Goal: Find specific page/section: Find specific page/section

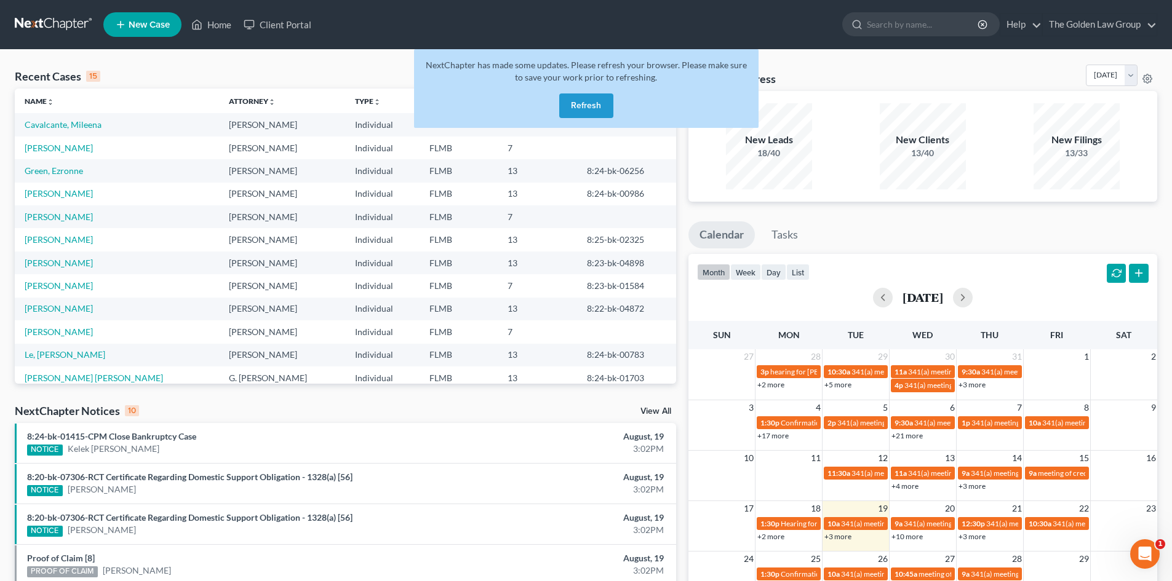
click at [597, 108] on button "Refresh" at bounding box center [586, 105] width 54 height 25
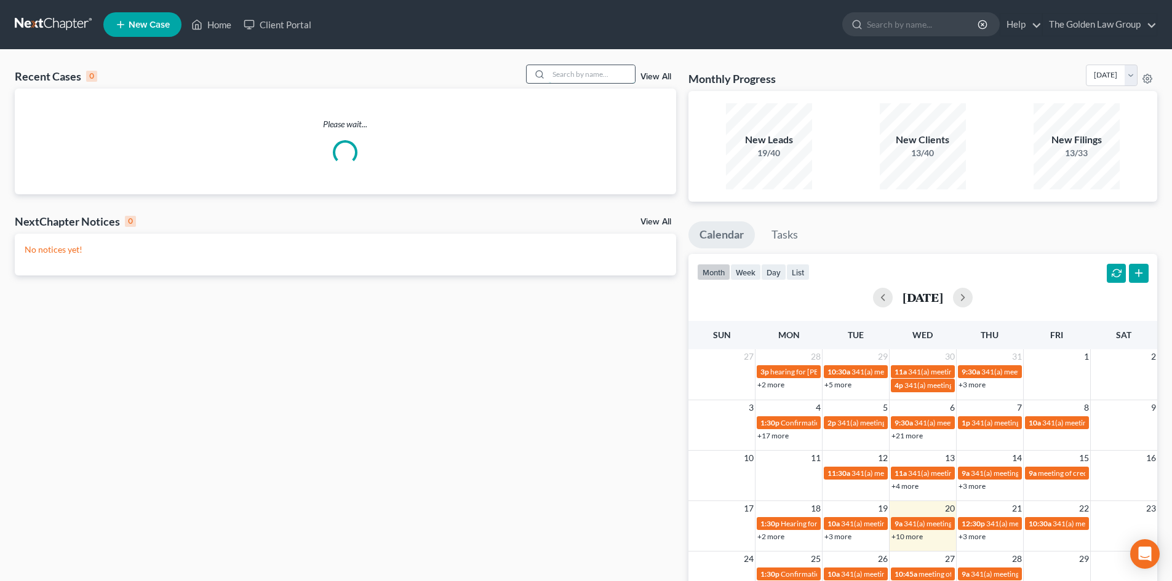
click at [594, 74] on input "search" at bounding box center [592, 74] width 86 height 18
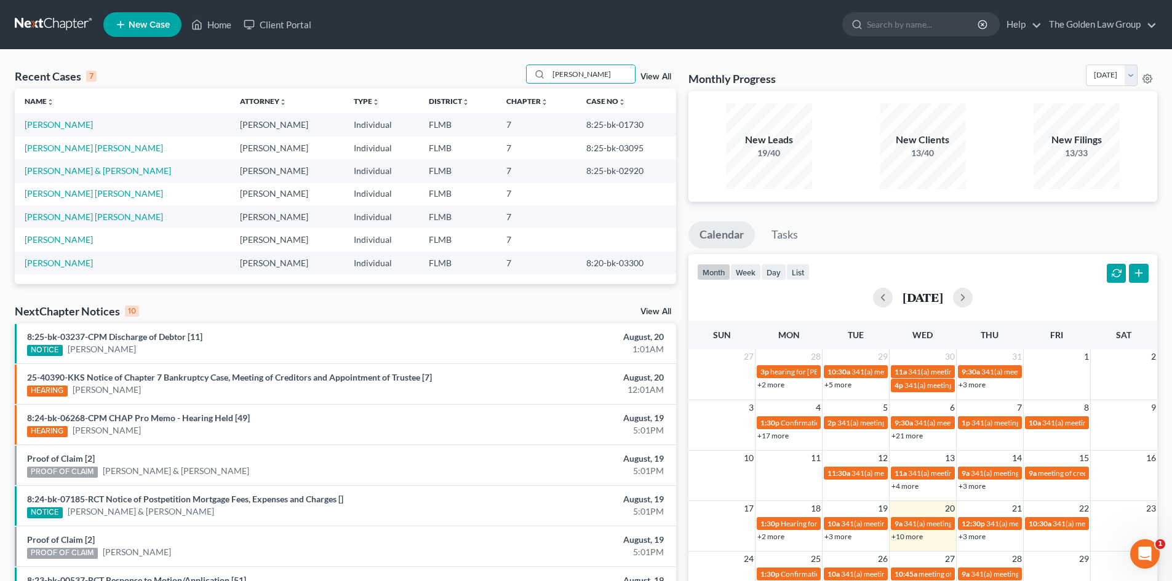
type input "[PERSON_NAME]"
click at [103, 177] on td "[PERSON_NAME] & [PERSON_NAME]" at bounding box center [122, 170] width 215 height 23
click at [101, 170] on link "[PERSON_NAME] & [PERSON_NAME]" at bounding box center [98, 170] width 146 height 10
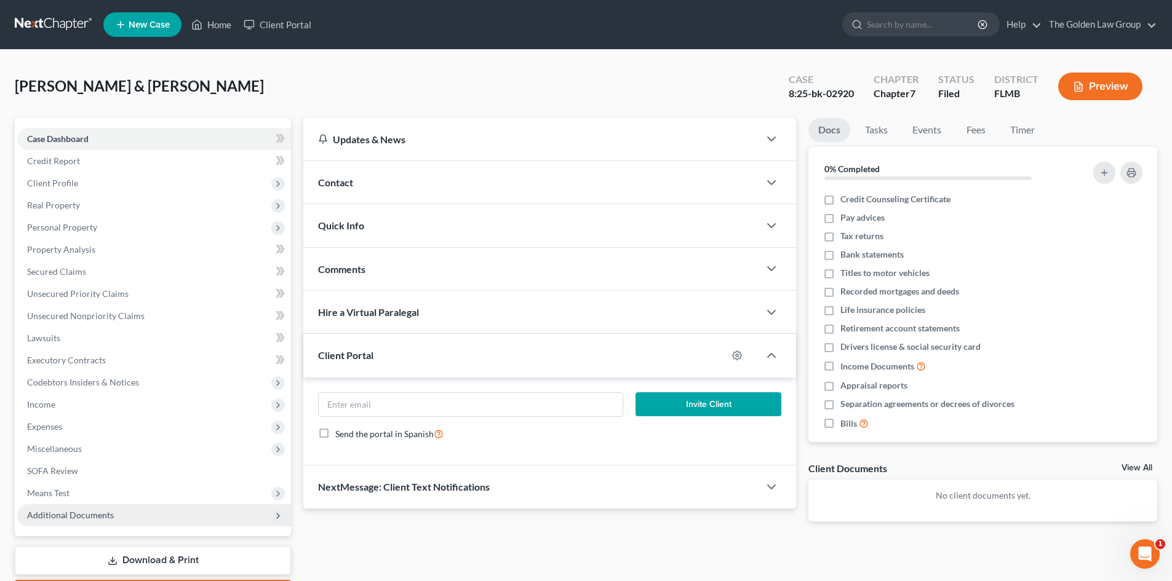
click at [89, 517] on span "Additional Documents" at bounding box center [70, 515] width 87 height 10
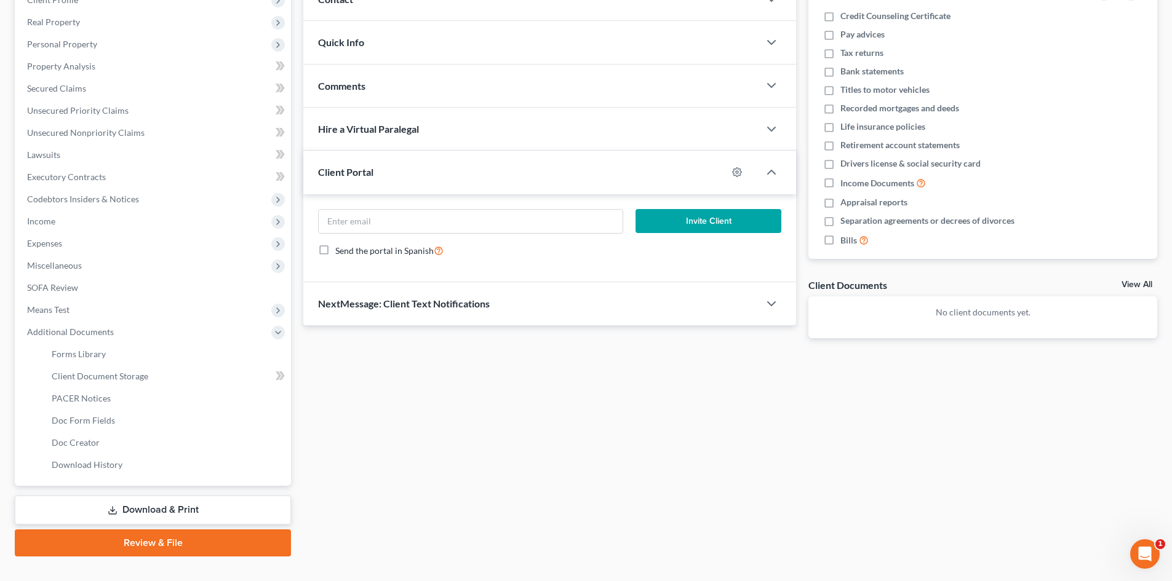
scroll to position [185, 0]
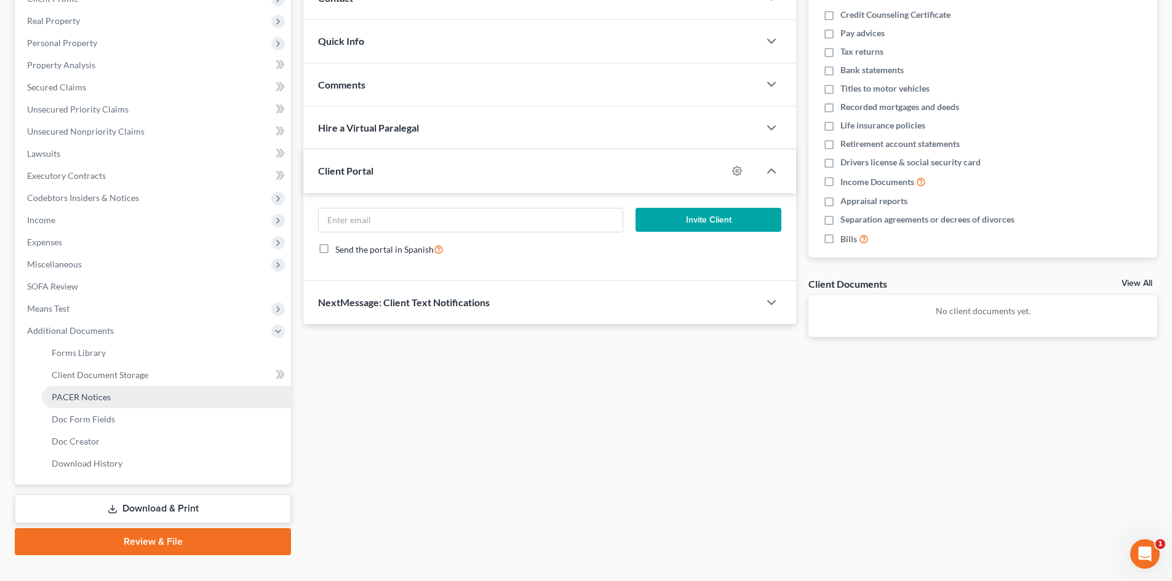
click at [105, 399] on span "PACER Notices" at bounding box center [81, 397] width 59 height 10
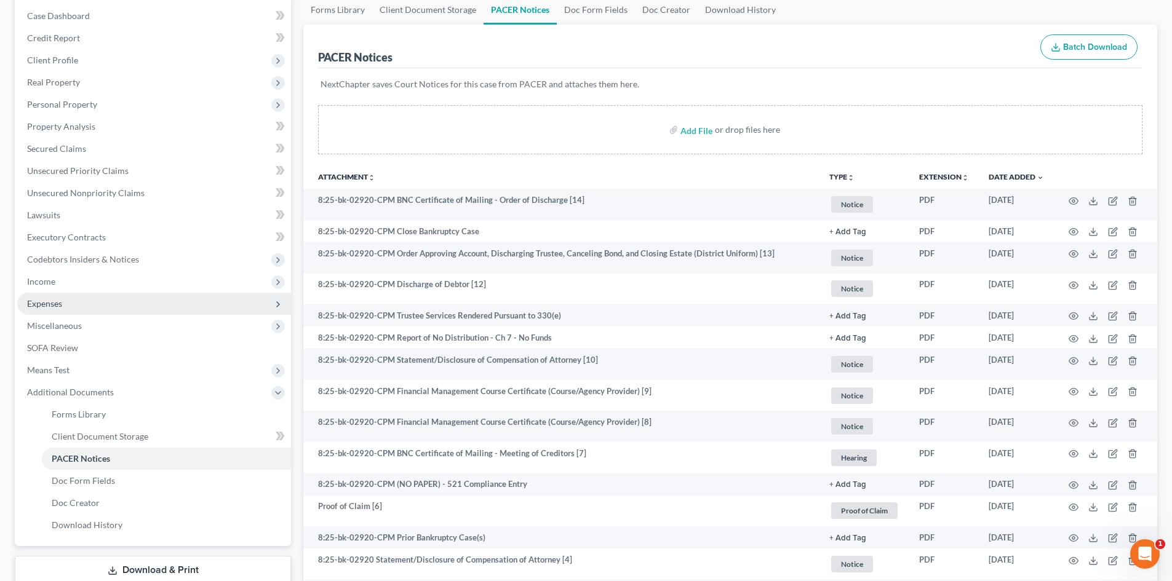
scroll to position [62, 0]
